Goal: Check status

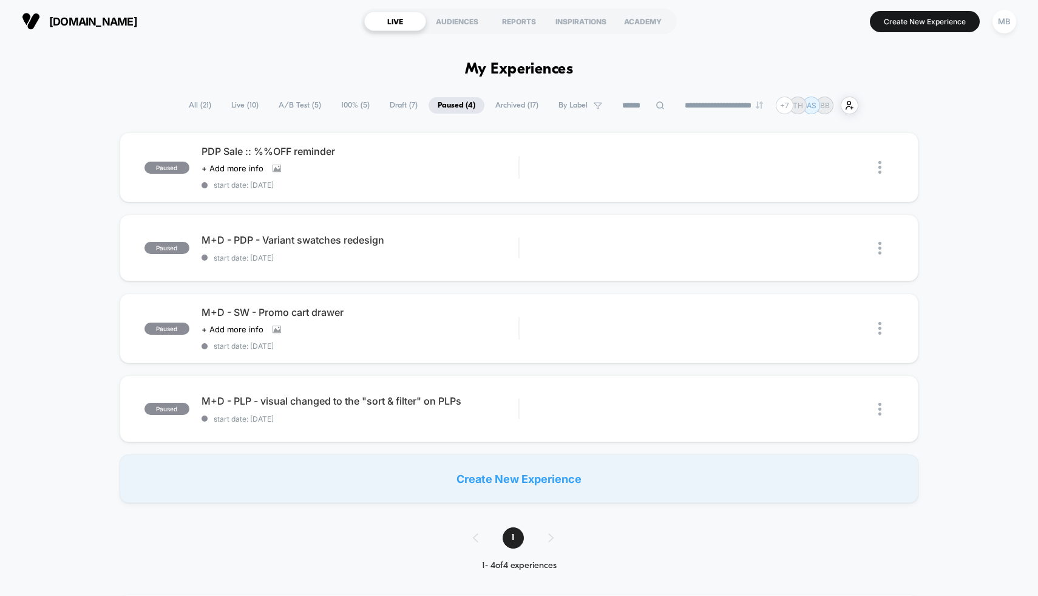
click at [284, 103] on span "A/B Test ( 5 )" at bounding box center [300, 105] width 61 height 16
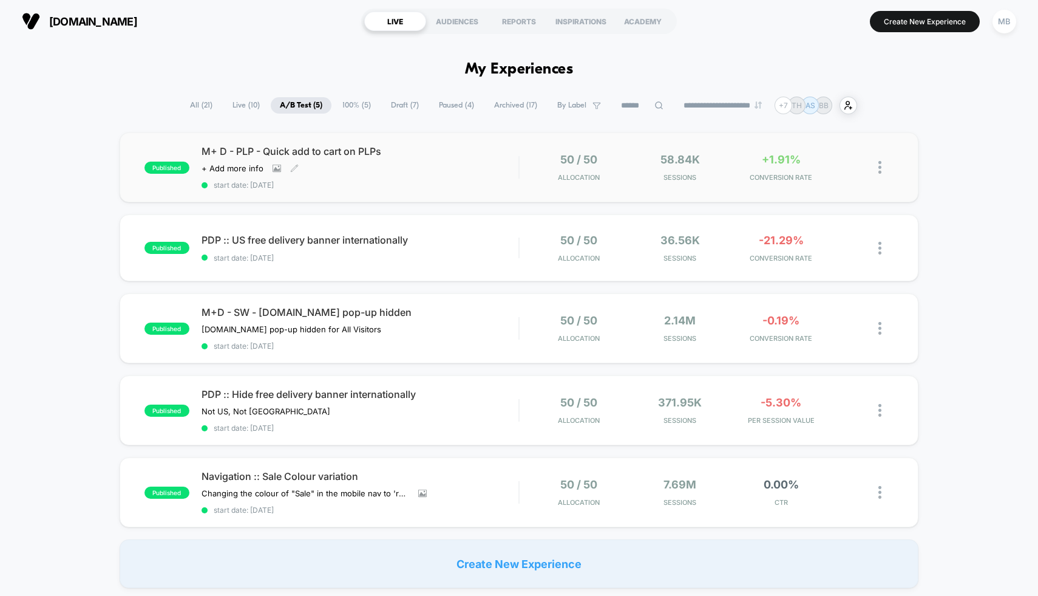
click at [499, 180] on span "start date: [DATE]" at bounding box center [361, 184] width 318 height 9
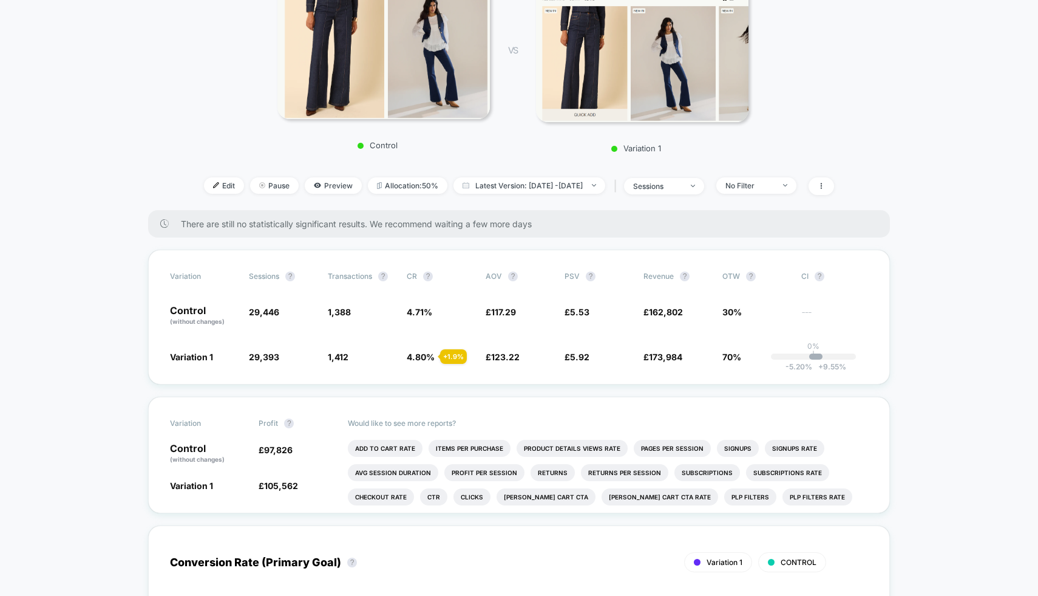
scroll to position [201, 0]
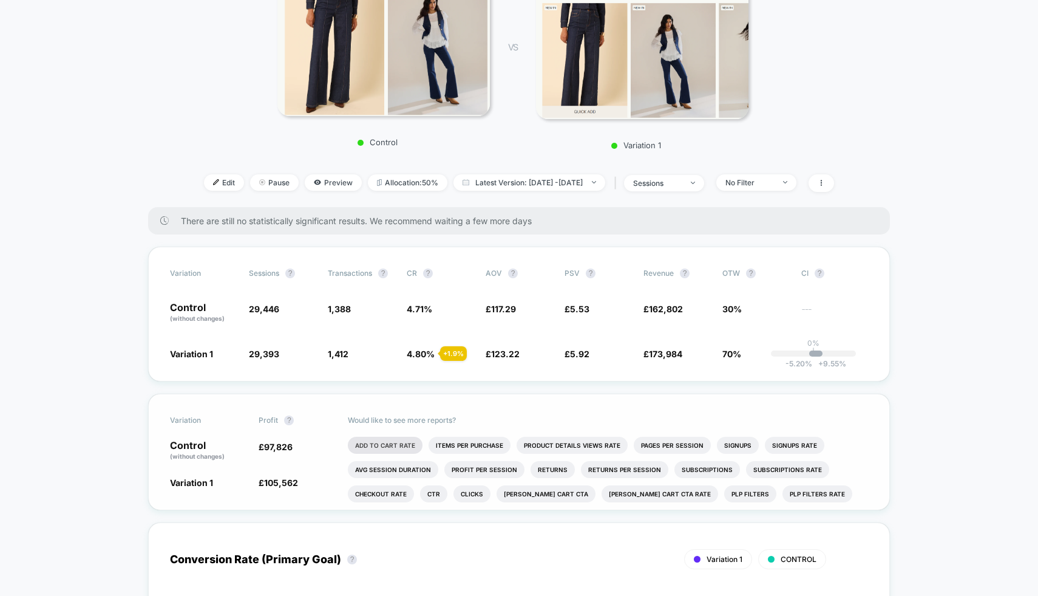
click at [392, 444] on li "Add To Cart Rate" at bounding box center [385, 445] width 75 height 17
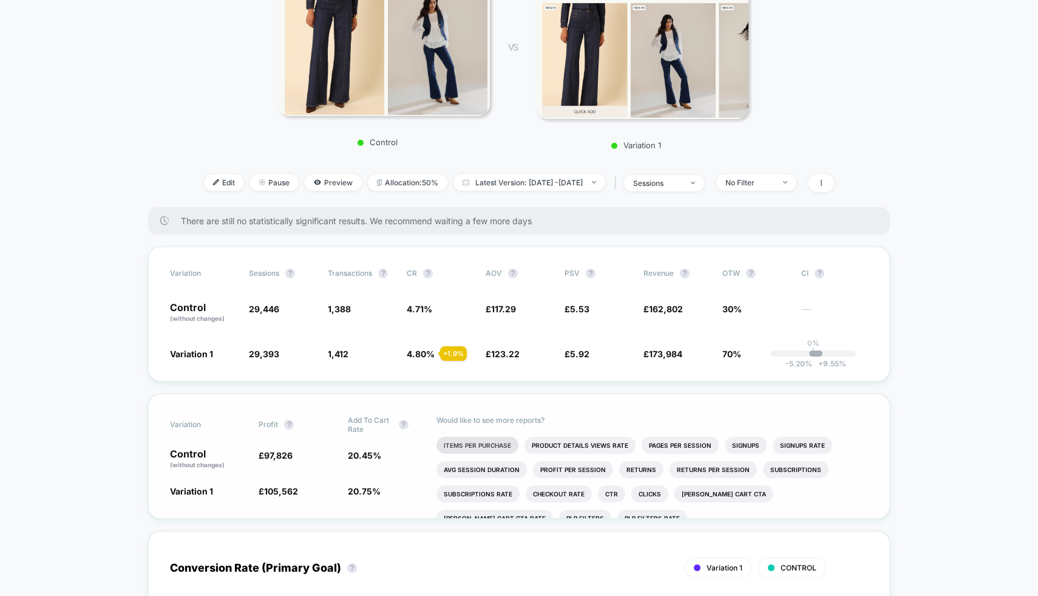
click at [498, 438] on li "Items Per Purchase" at bounding box center [478, 445] width 82 height 17
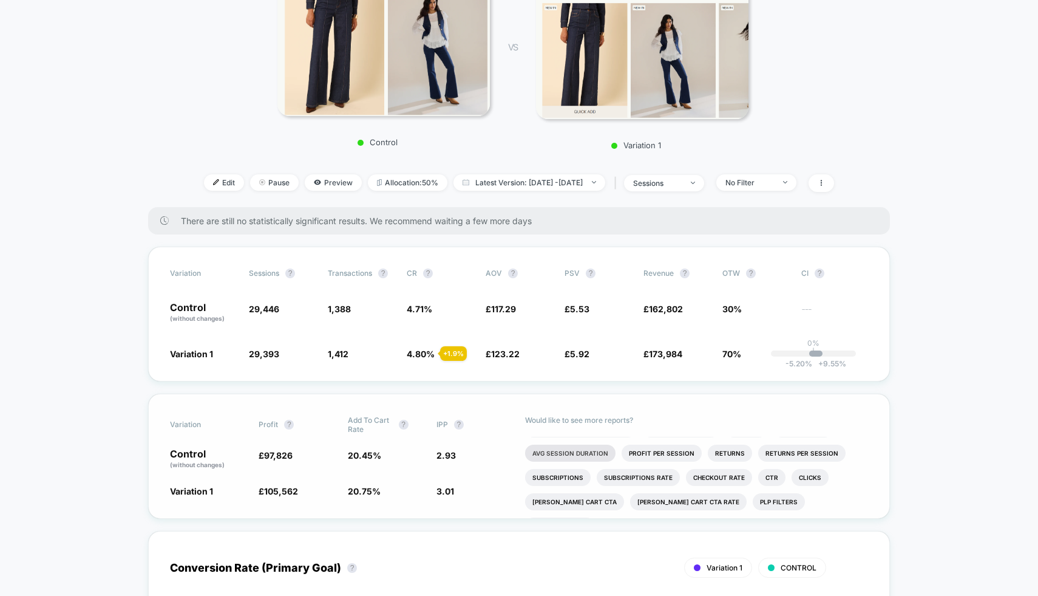
scroll to position [21, 0]
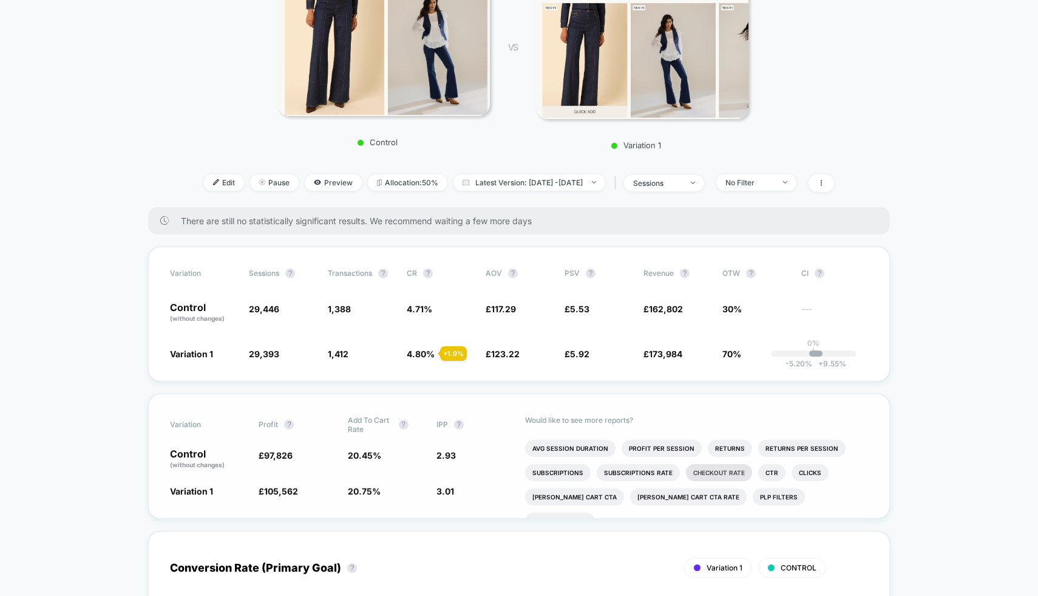
click at [705, 466] on li "Checkout Rate" at bounding box center [719, 472] width 66 height 17
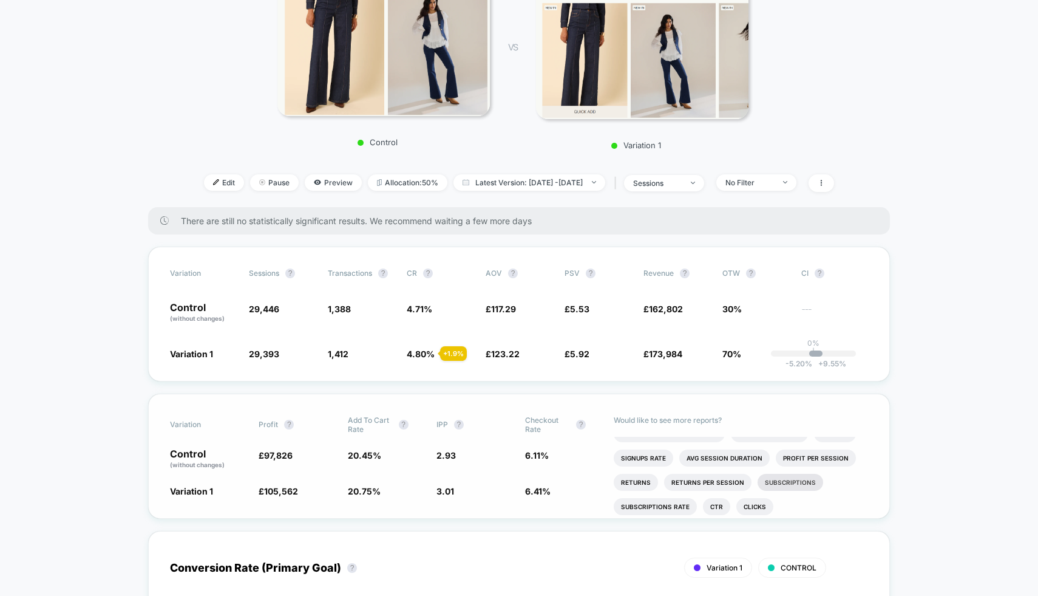
scroll to position [0, 0]
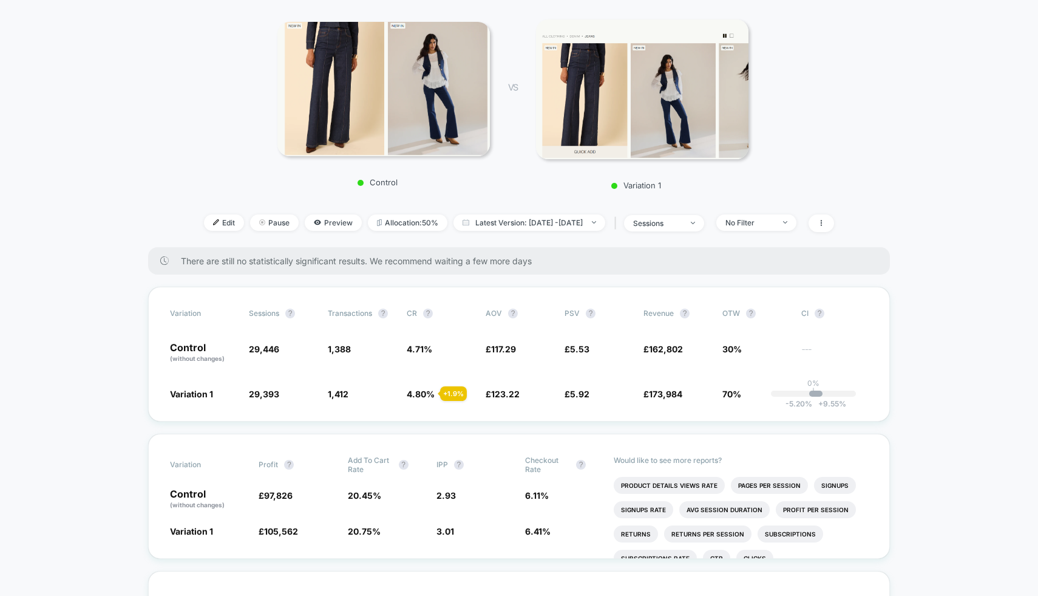
scroll to position [222, 0]
